Goal: Navigation & Orientation: Find specific page/section

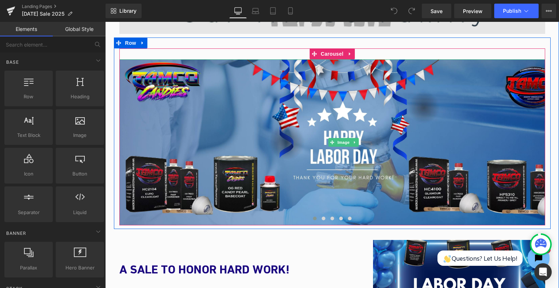
scroll to position [255, 0]
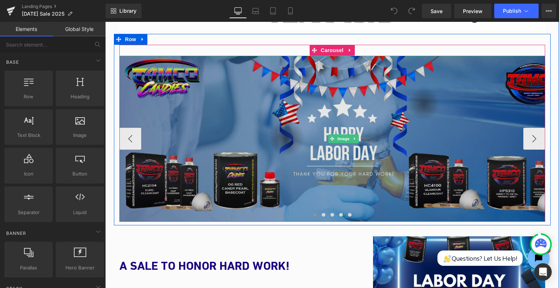
click at [199, 127] on img at bounding box center [343, 139] width 448 height 166
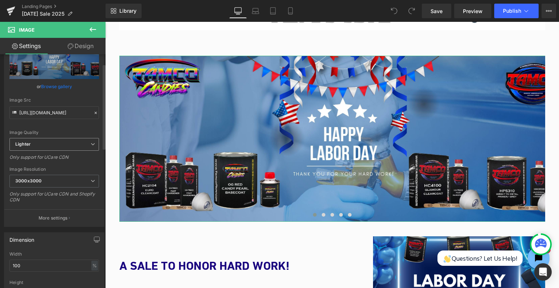
scroll to position [0, 0]
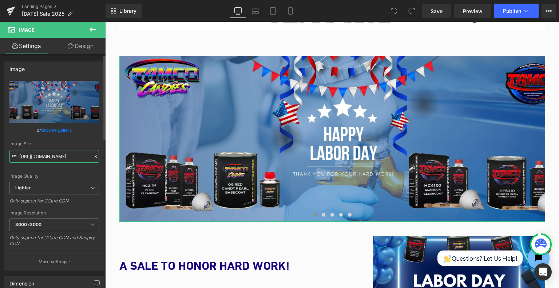
click at [51, 150] on input "[URL][DOMAIN_NAME]" at bounding box center [53, 156] width 89 height 13
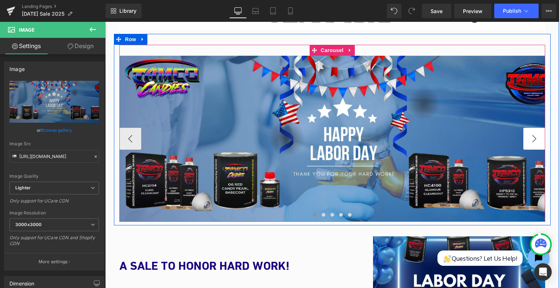
click at [535, 139] on button "›" at bounding box center [534, 139] width 22 height 22
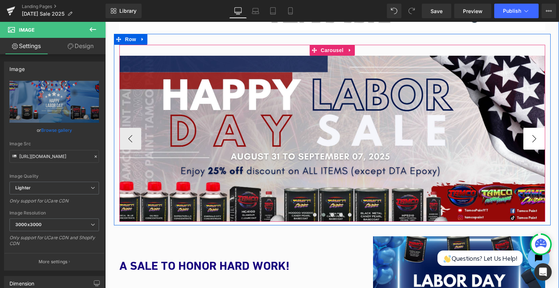
click at [535, 139] on button "›" at bounding box center [534, 139] width 22 height 22
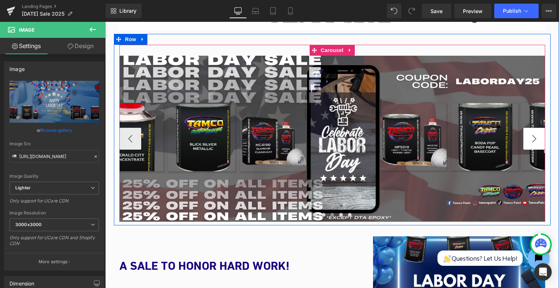
click at [535, 139] on button "›" at bounding box center [534, 139] width 22 height 22
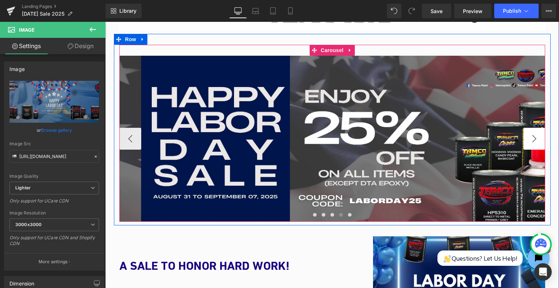
click at [535, 139] on button "›" at bounding box center [534, 139] width 22 height 22
